Goal: Download file/media

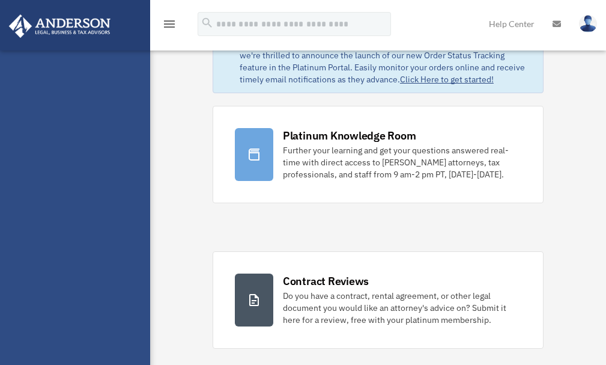
scroll to position [60, 0]
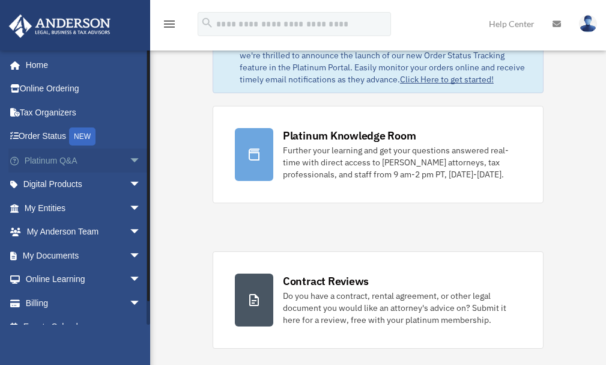
click at [73, 157] on link "Platinum Q&A arrow_drop_down" at bounding box center [83, 160] width 151 height 24
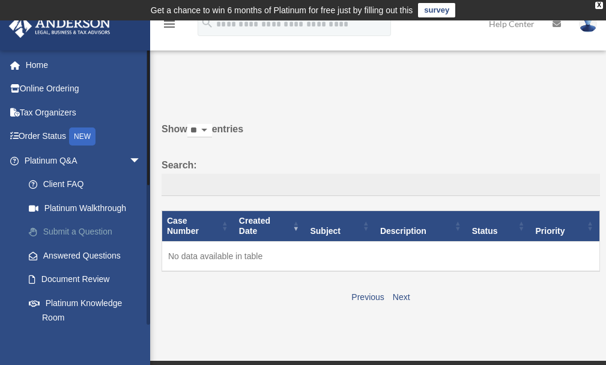
click at [73, 234] on link "Submit a Question" at bounding box center [88, 232] width 142 height 24
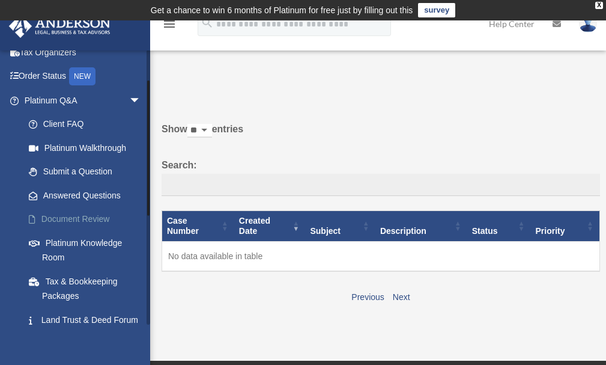
click at [62, 219] on link "Document Review" at bounding box center [88, 219] width 142 height 24
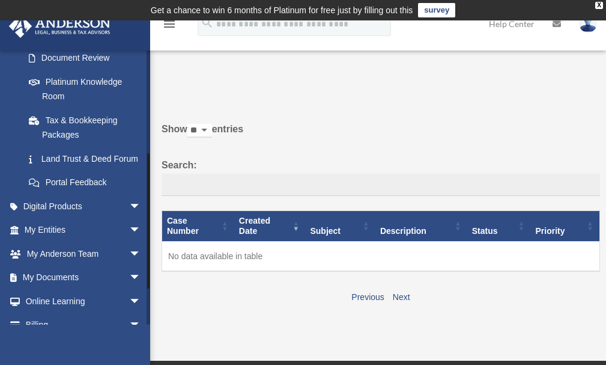
scroll to position [240, 0]
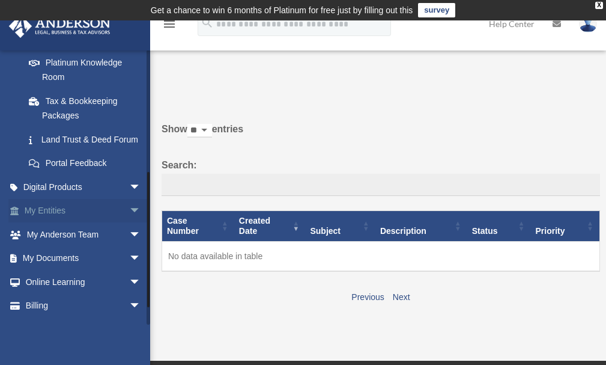
click at [57, 223] on link "My Entities arrow_drop_down" at bounding box center [83, 211] width 151 height 24
click at [83, 223] on link "My Entities arrow_drop_down" at bounding box center [83, 211] width 151 height 24
click at [129, 223] on span "arrow_drop_down" at bounding box center [141, 211] width 24 height 25
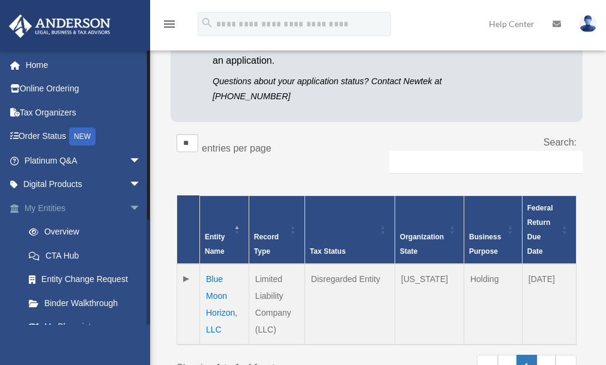
click at [110, 210] on link "My Entities arrow_drop_down" at bounding box center [83, 208] width 151 height 24
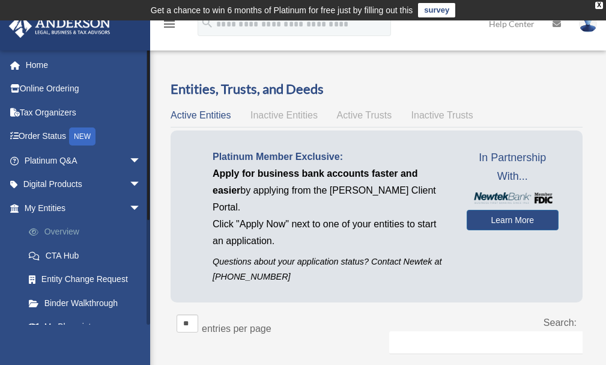
click at [104, 230] on link "Overview" at bounding box center [88, 232] width 142 height 24
click at [52, 234] on link "Overview" at bounding box center [88, 232] width 142 height 24
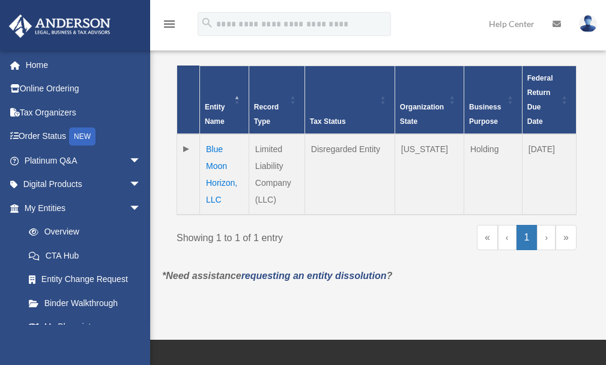
scroll to position [321, 0]
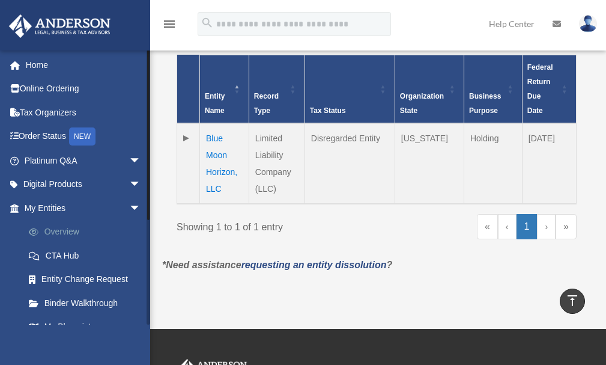
click at [68, 229] on link "Overview" at bounding box center [88, 232] width 142 height 24
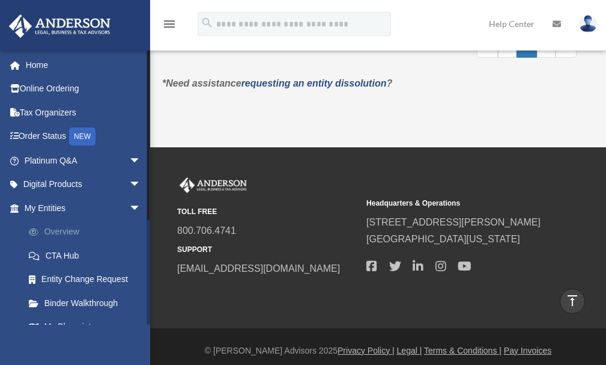
click at [78, 230] on link "Overview" at bounding box center [88, 232] width 142 height 24
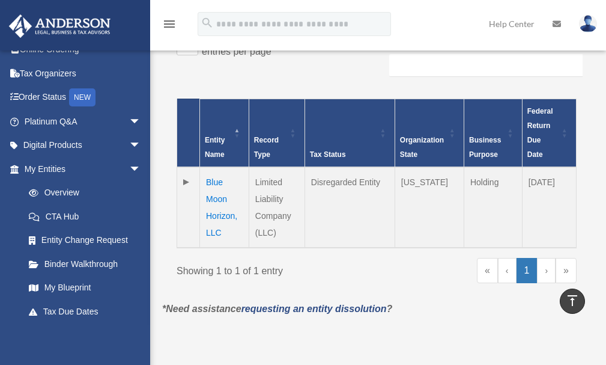
scroll to position [262, 0]
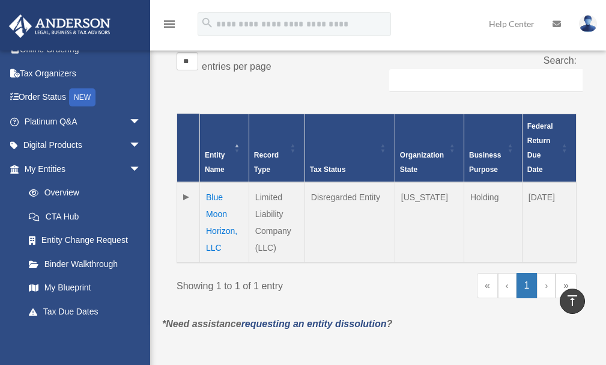
click at [226, 193] on td "Blue Moon Horizon, LLC" at bounding box center [224, 222] width 49 height 80
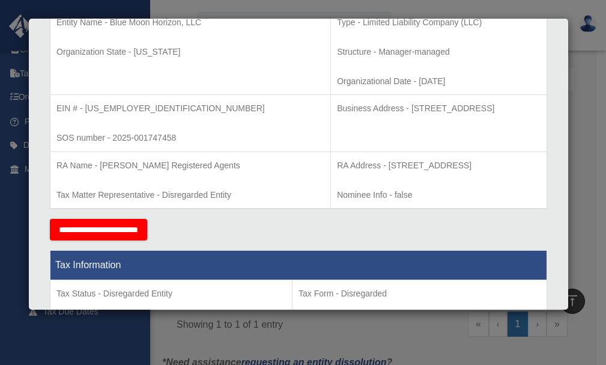
scroll to position [300, 0]
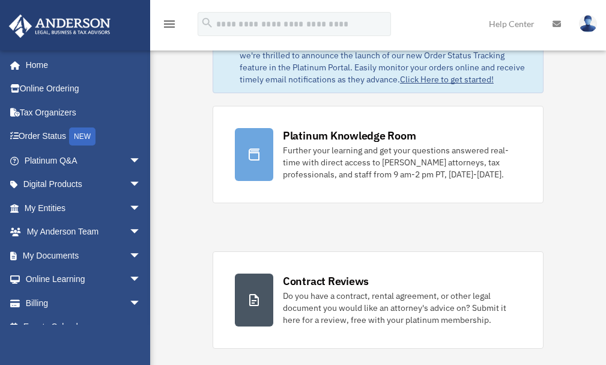
scroll to position [60, 0]
click at [41, 204] on link "My Entities arrow_drop_down" at bounding box center [83, 208] width 151 height 24
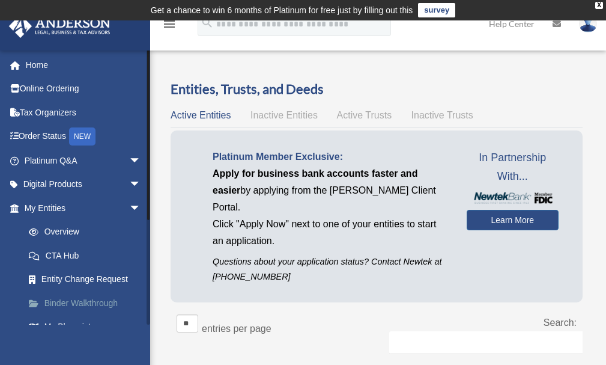
click at [39, 304] on span at bounding box center [39, 303] width 9 height 8
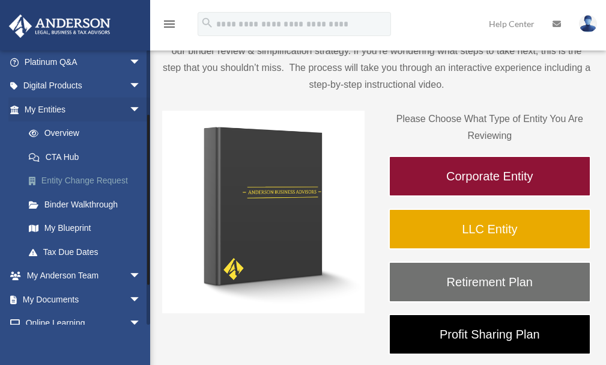
scroll to position [120, 0]
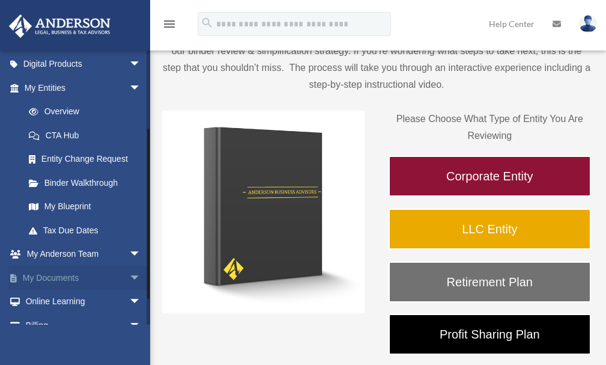
click at [82, 282] on link "My Documents arrow_drop_down" at bounding box center [83, 277] width 151 height 24
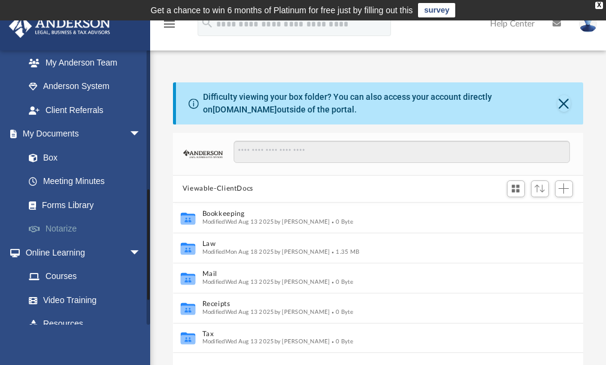
scroll to position [336, 0]
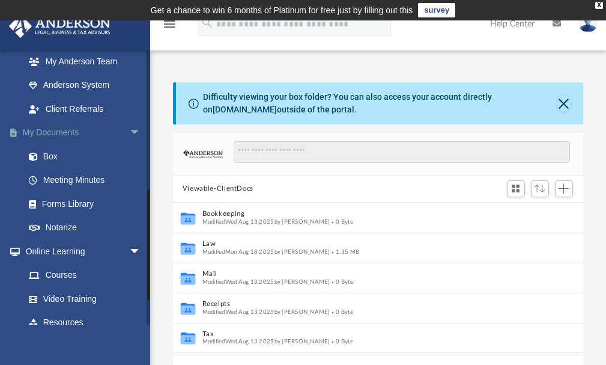
click at [129, 132] on span "arrow_drop_down" at bounding box center [141, 133] width 24 height 25
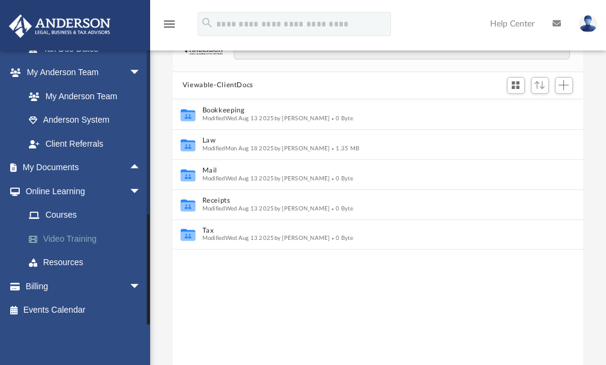
scroll to position [120, 0]
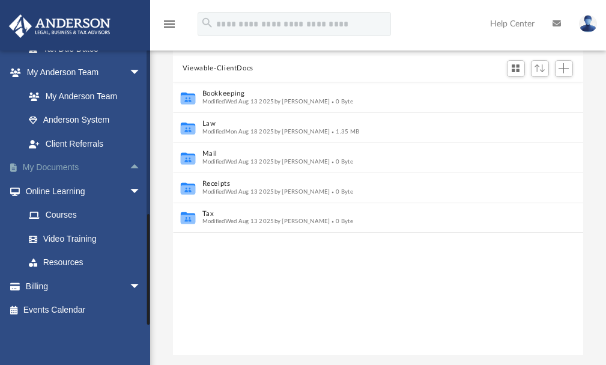
click at [129, 167] on span "arrow_drop_up" at bounding box center [141, 168] width 24 height 25
click at [129, 165] on span "arrow_drop_down" at bounding box center [141, 168] width 24 height 25
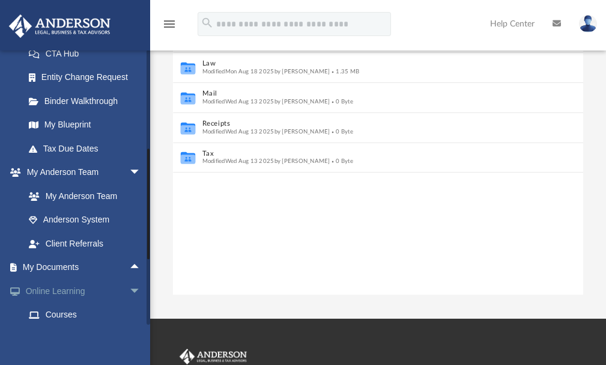
scroll to position [181, 0]
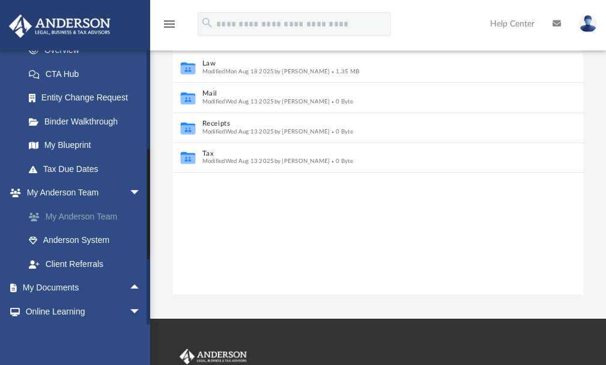
click at [102, 216] on link "My Anderson Team" at bounding box center [88, 216] width 142 height 24
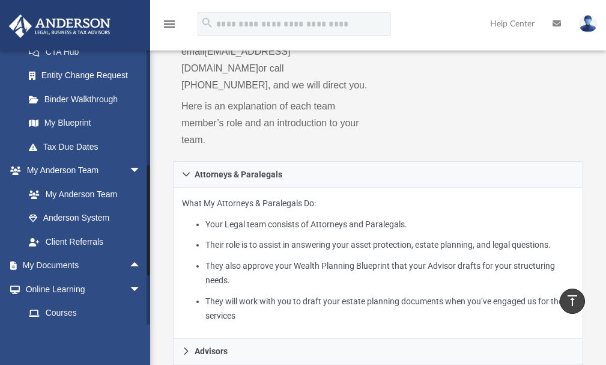
scroll to position [181, 0]
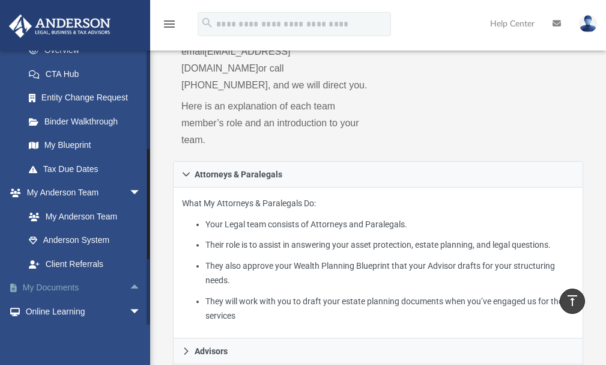
click at [103, 288] on link "My Documents arrow_drop_up" at bounding box center [83, 288] width 151 height 24
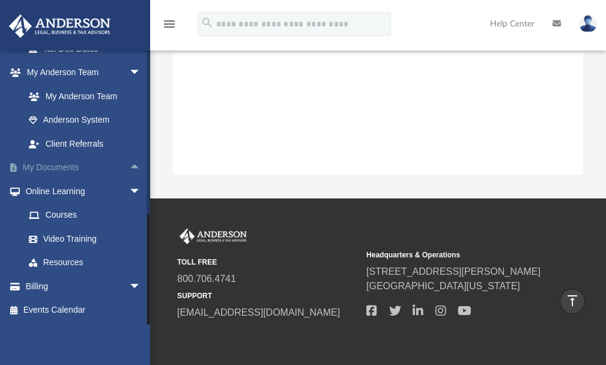
scroll to position [241, 0]
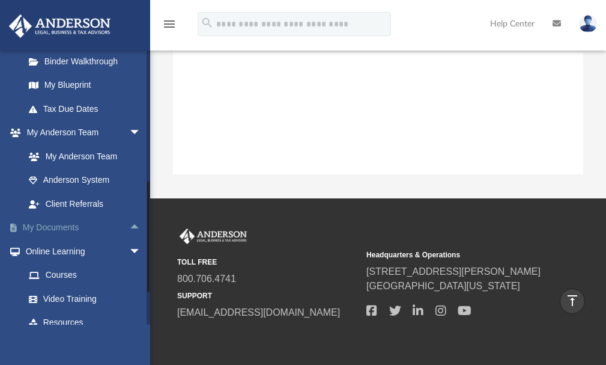
click at [129, 228] on span "arrow_drop_up" at bounding box center [141, 228] width 24 height 25
click at [114, 250] on link "Box" at bounding box center [88, 251] width 142 height 24
click at [43, 250] on span at bounding box center [39, 251] width 8 height 8
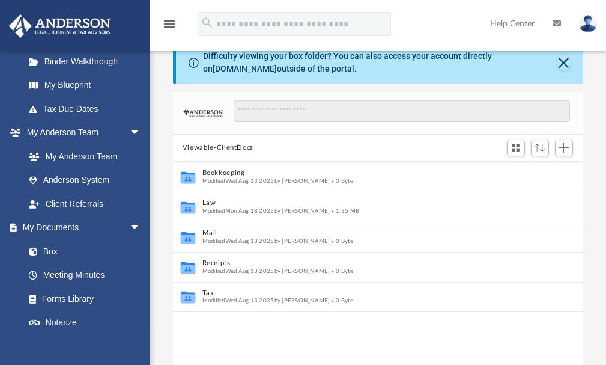
scroll to position [60, 0]
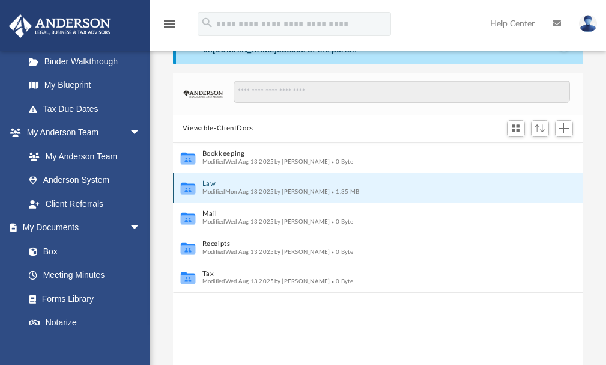
click at [210, 184] on button "Law" at bounding box center [370, 184] width 336 height 8
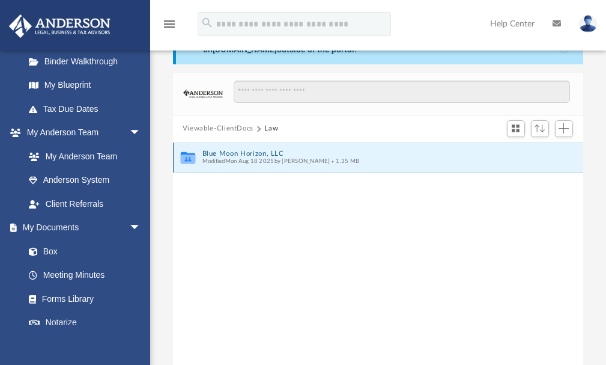
click at [236, 153] on button "Blue Moon Horizon, LLC" at bounding box center [370, 154] width 336 height 8
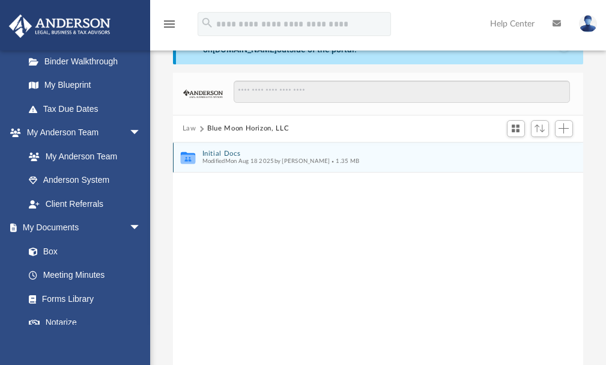
click at [224, 151] on button "Initial Docs" at bounding box center [370, 154] width 336 height 8
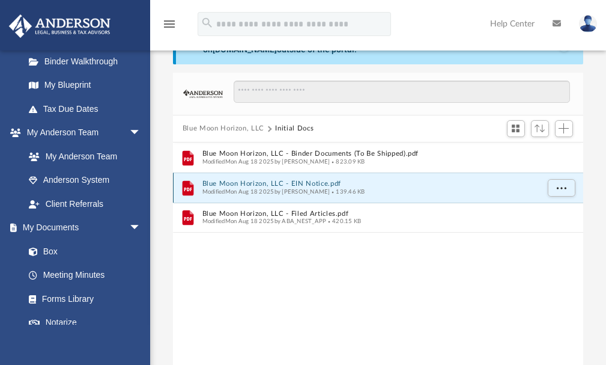
click at [225, 180] on button "Blue Moon Horizon, LLC - EIN Notice.pdf" at bounding box center [370, 184] width 336 height 8
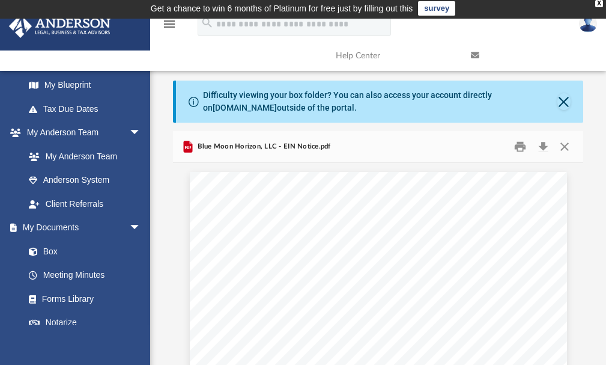
scroll to position [0, 0]
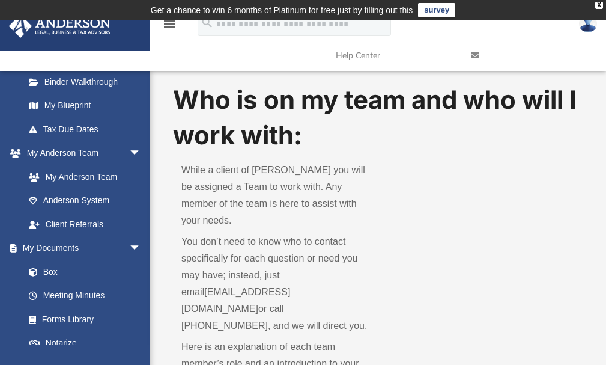
scroll to position [240, 0]
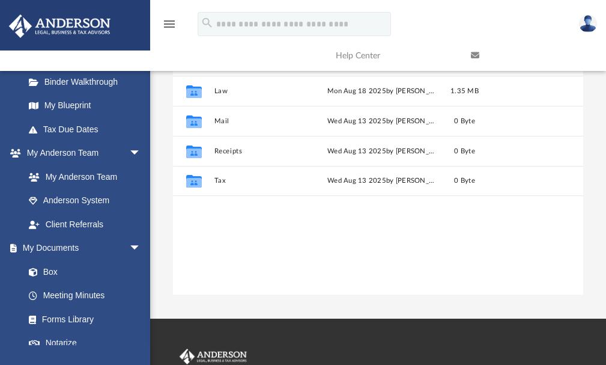
scroll to position [264, 401]
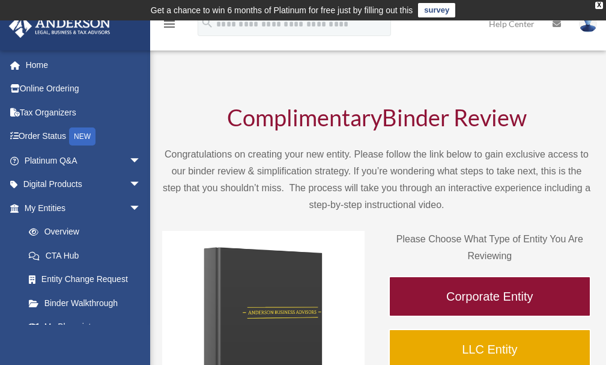
scroll to position [120, 0]
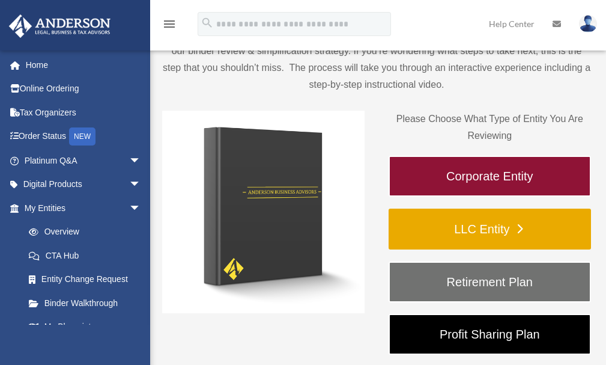
click at [494, 221] on link "LLC Entity" at bounding box center [490, 228] width 202 height 41
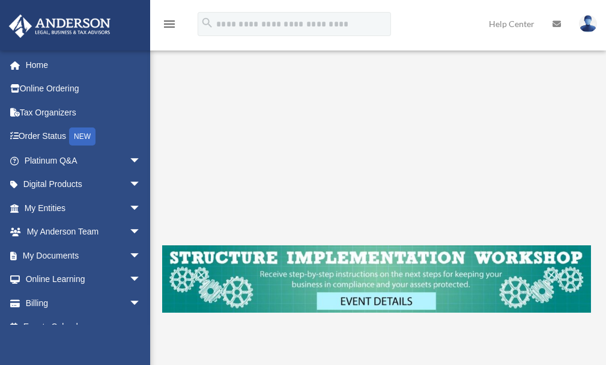
scroll to position [120, 0]
